Goal: Check status: Check status

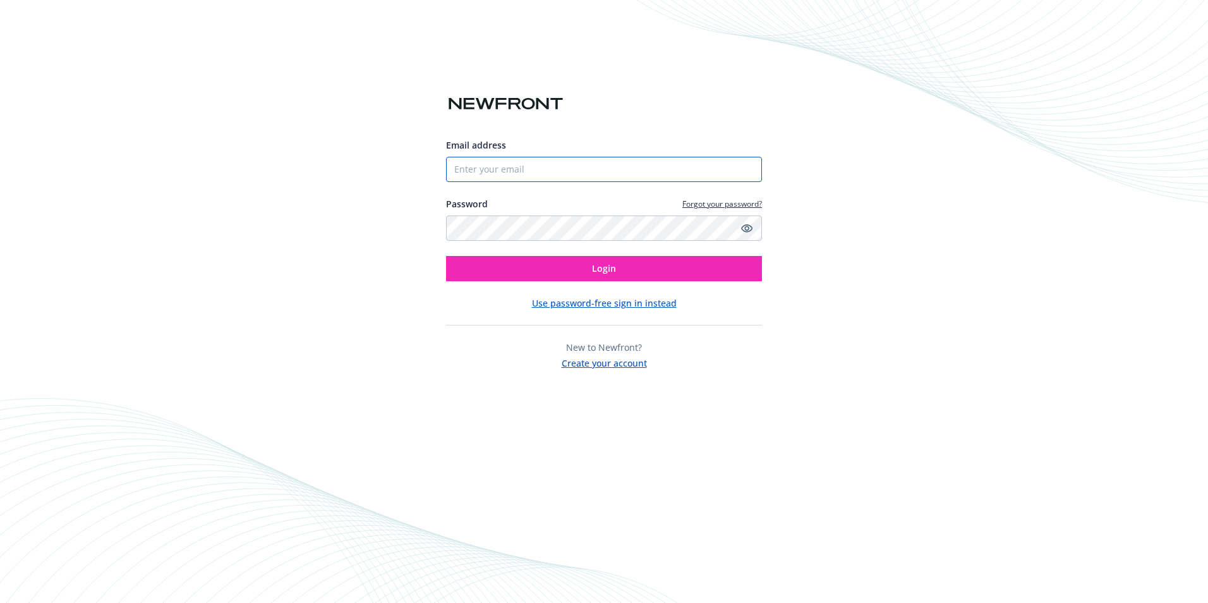
click at [514, 169] on input "Email address" at bounding box center [604, 169] width 316 height 25
type input "[EMAIL_ADDRESS][DOMAIN_NAME]"
click at [446, 256] on button "Login" at bounding box center [604, 268] width 316 height 25
